Goal: Information Seeking & Learning: Learn about a topic

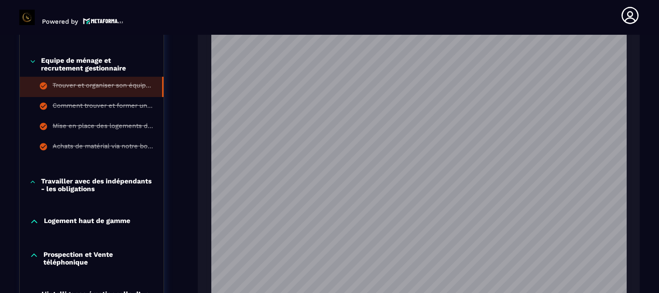
scroll to position [583, 0]
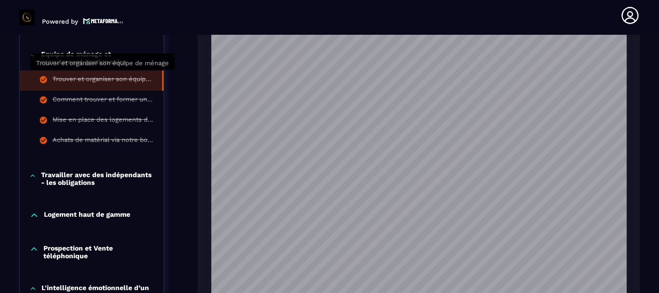
click at [89, 77] on div "Trouver et organiser son équipe de ménage" at bounding box center [103, 80] width 100 height 11
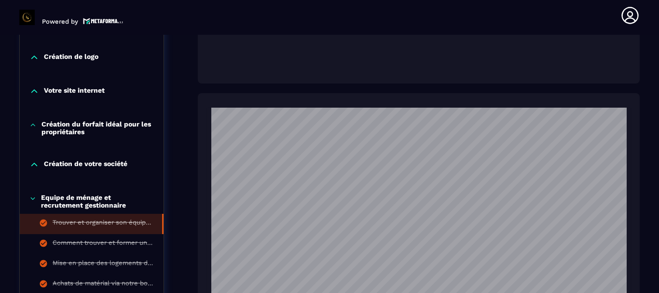
scroll to position [487, 0]
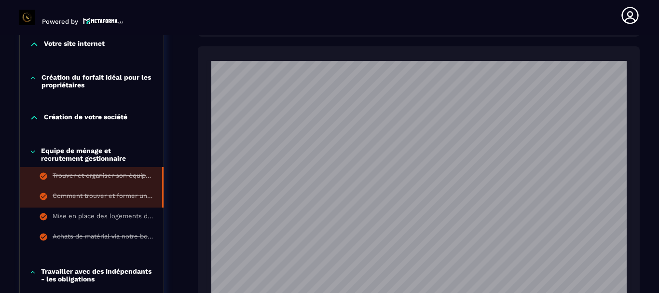
click at [113, 192] on div "Comment trouver et former un gestionnaire pour vos logements" at bounding box center [103, 197] width 100 height 11
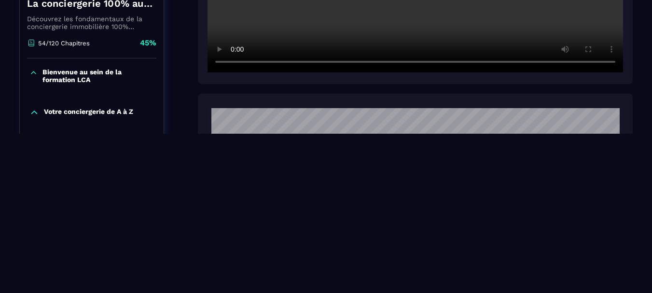
scroll to position [160, 0]
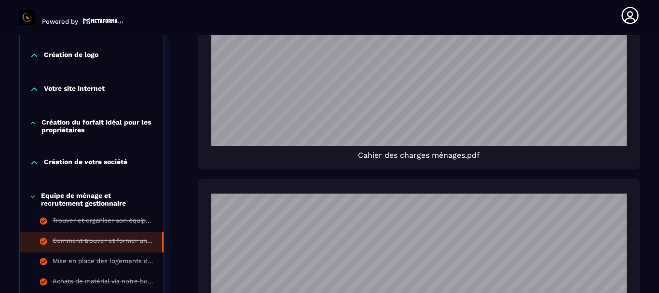
scroll to position [1795, 0]
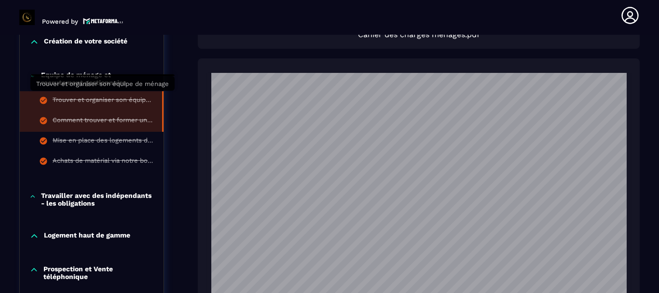
click at [85, 103] on div "Trouver et organiser son équipe de ménage" at bounding box center [103, 101] width 100 height 11
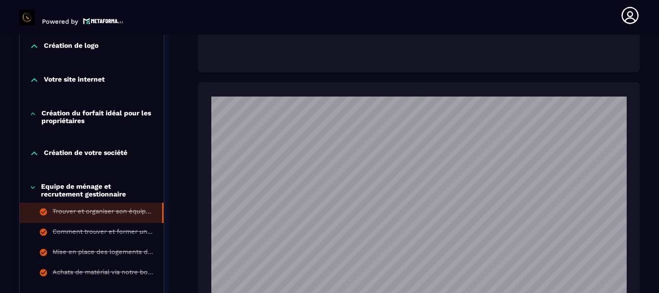
scroll to position [487, 0]
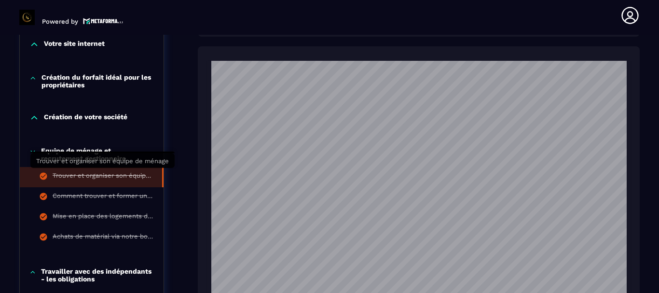
click at [102, 172] on div "Trouver et organiser son équipe de ménage" at bounding box center [103, 177] width 100 height 11
